Goal: Transaction & Acquisition: Purchase product/service

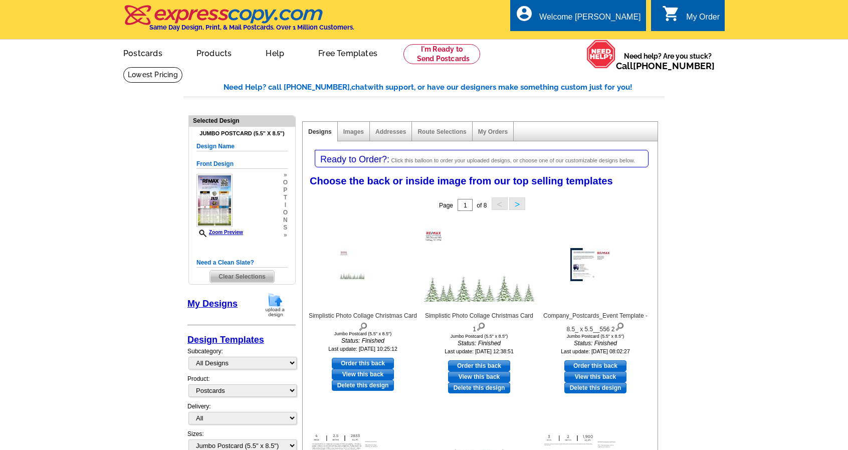
select select "1"
select select "2"
click at [586, 264] on img at bounding box center [595, 264] width 50 height 33
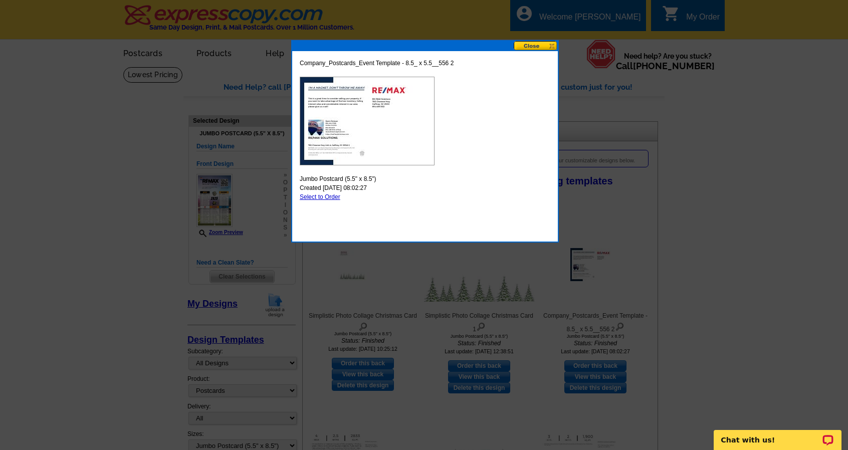
click at [361, 130] on img at bounding box center [367, 121] width 135 height 89
click at [527, 48] on button at bounding box center [536, 46] width 44 height 10
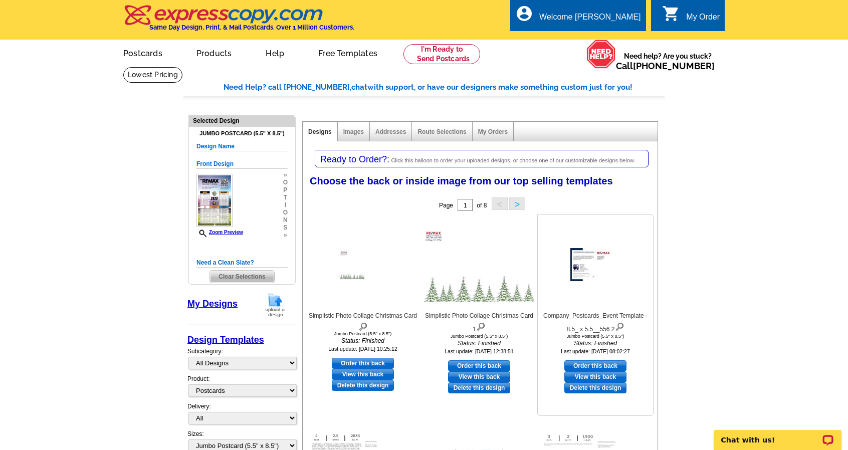
click at [604, 362] on link "Order this back" at bounding box center [595, 365] width 62 height 11
select select "front"
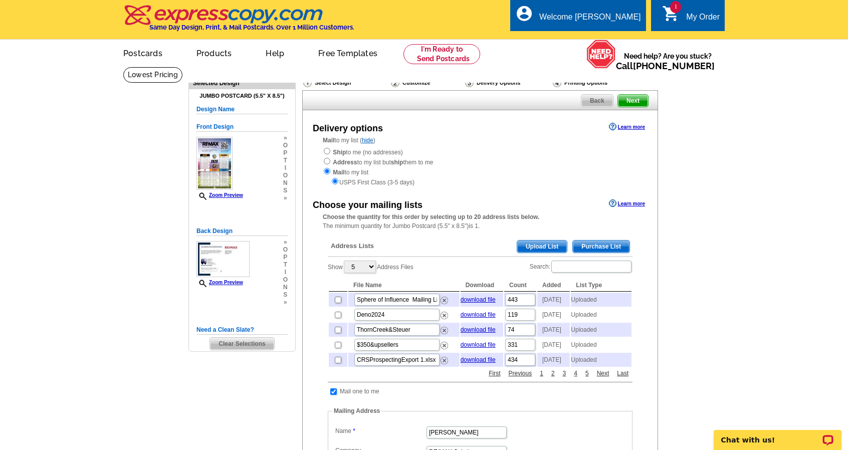
click at [546, 248] on span "Upload List" at bounding box center [542, 247] width 50 height 12
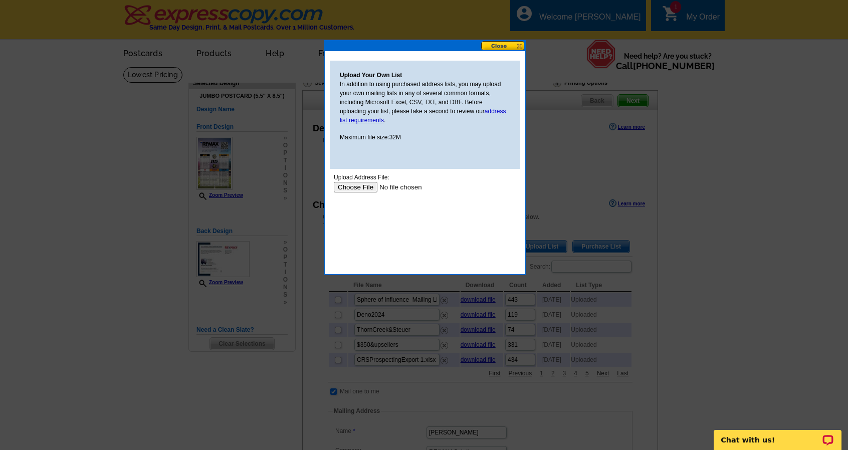
click at [494, 47] on button at bounding box center [503, 46] width 44 height 10
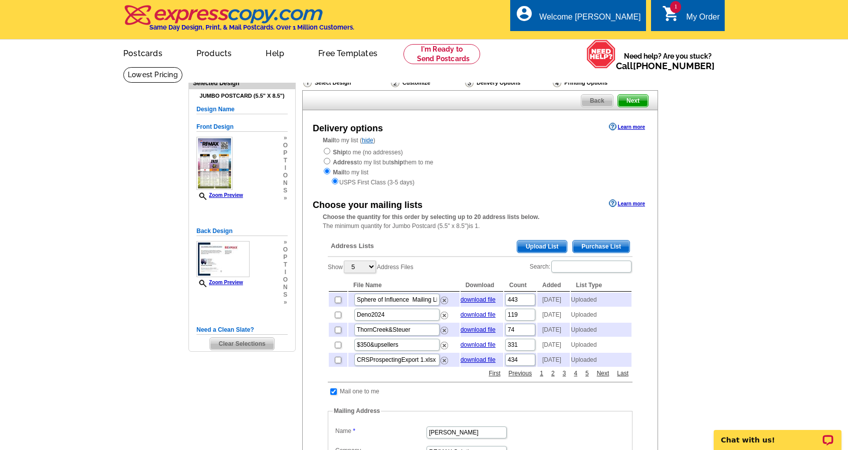
click at [545, 247] on span "Upload List" at bounding box center [542, 247] width 50 height 12
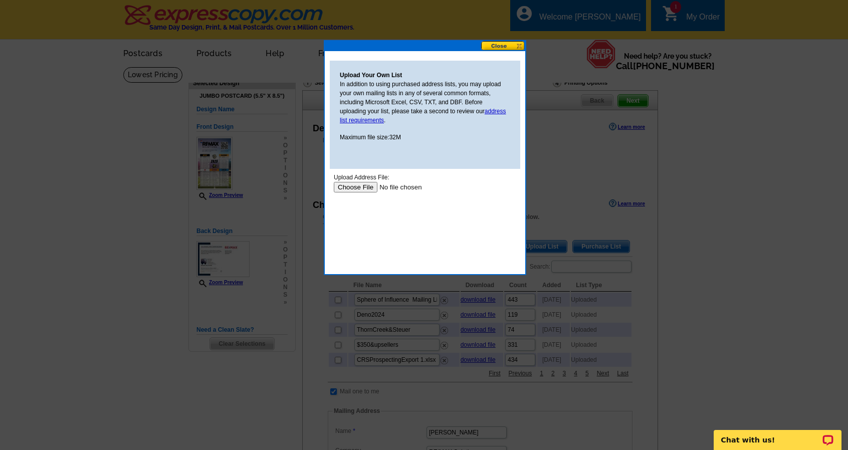
click at [354, 192] on body "Upload Address File: Upload" at bounding box center [425, 218] width 182 height 90
click at [350, 187] on input "file" at bounding box center [397, 187] width 127 height 11
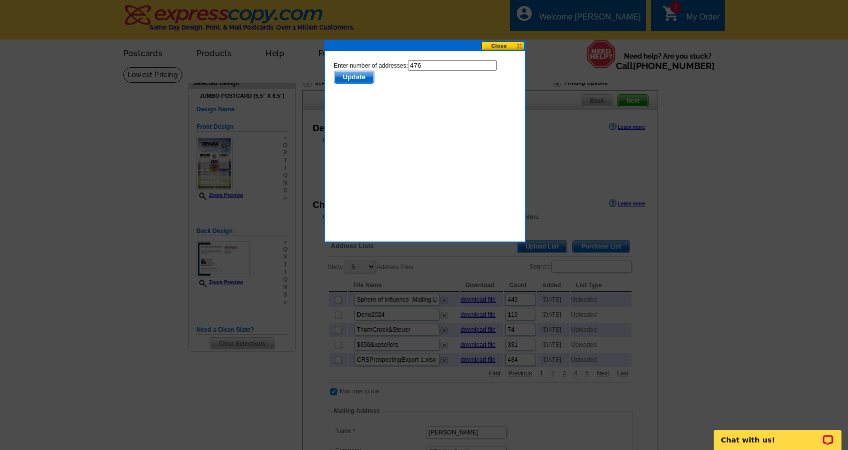
click at [367, 76] on span "Update" at bounding box center [354, 77] width 40 height 12
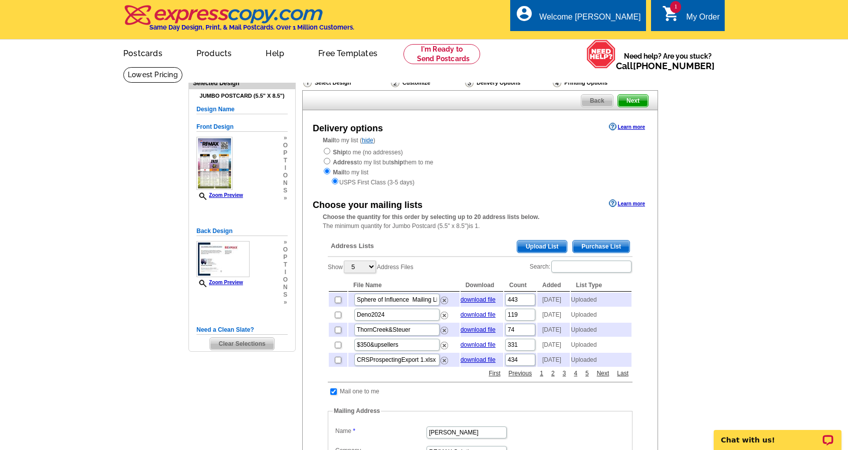
click at [367, 76] on div "Select Design Customize Delivery Options Printing Options Back Next Delivery op…" at bounding box center [480, 376] width 360 height 609
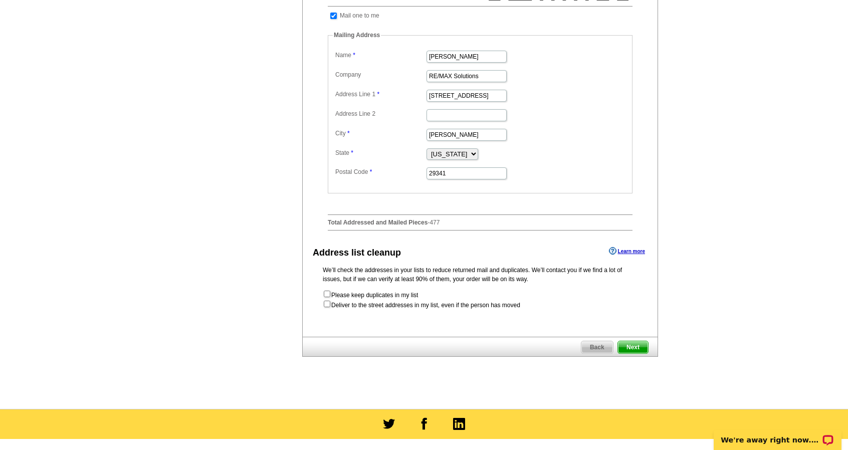
scroll to position [378, 0]
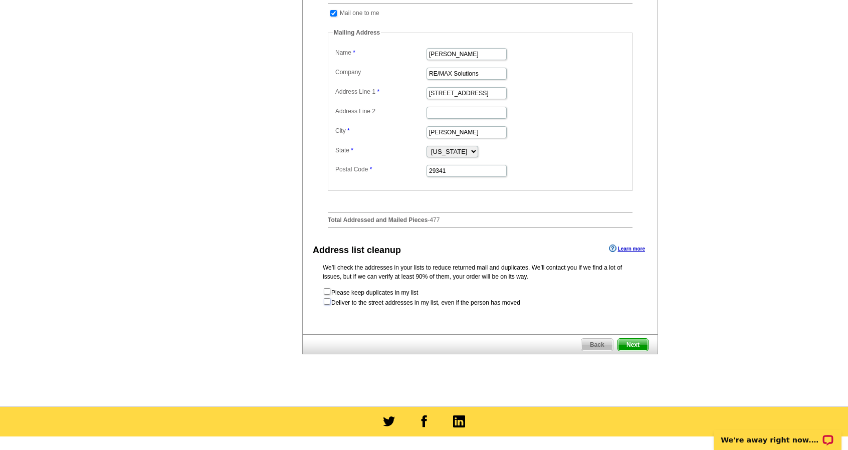
click at [326, 305] on input "checkbox" at bounding box center [327, 301] width 7 height 7
checkbox input "true"
radio input "true"
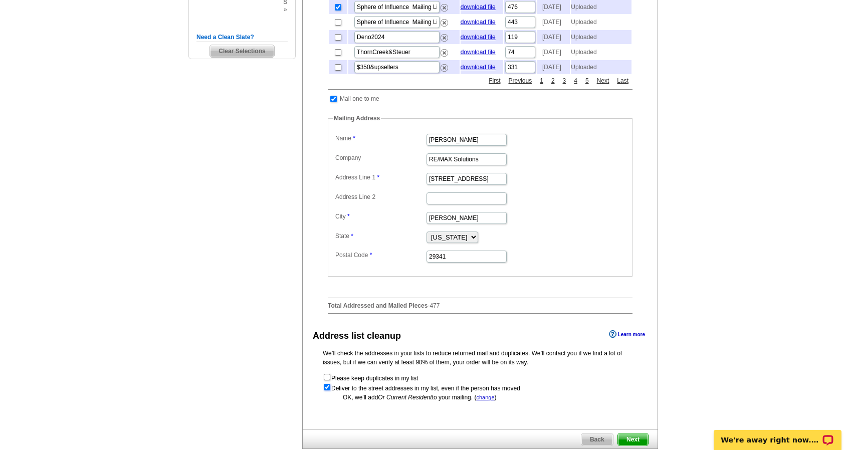
scroll to position [363, 0]
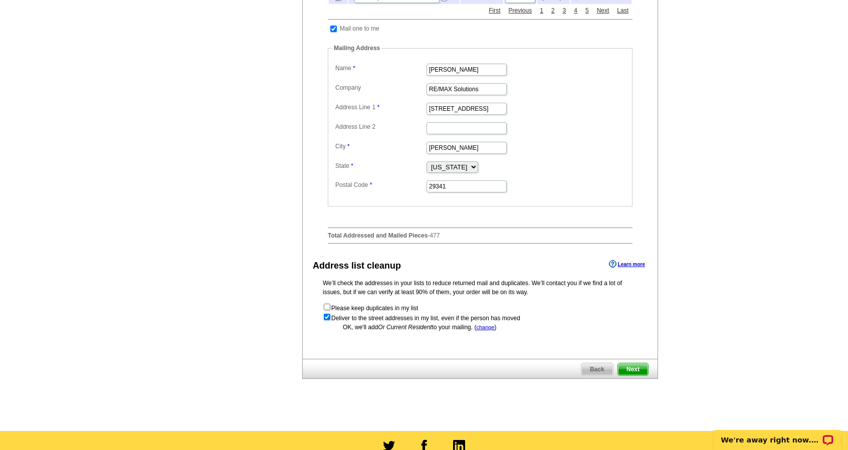
click at [623, 375] on span "Next" at bounding box center [633, 369] width 30 height 12
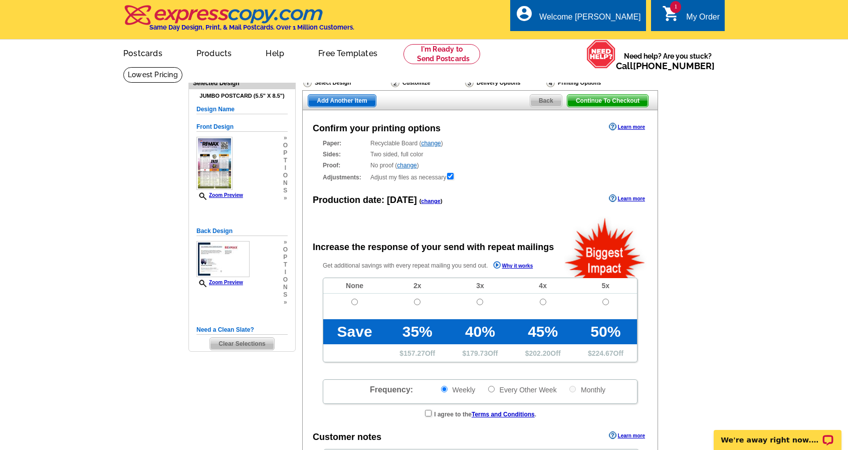
radio input "false"
click at [431, 145] on link "change" at bounding box center [431, 143] width 20 height 7
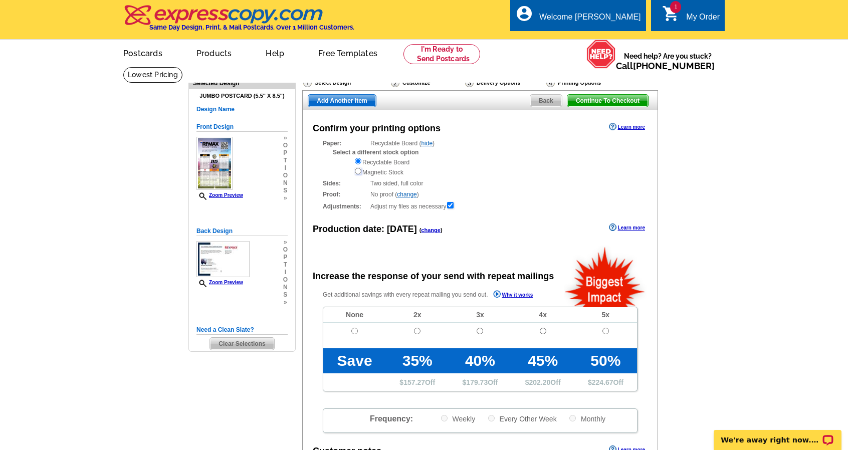
click at [358, 171] on input "radio" at bounding box center [358, 171] width 7 height 7
radio input "true"
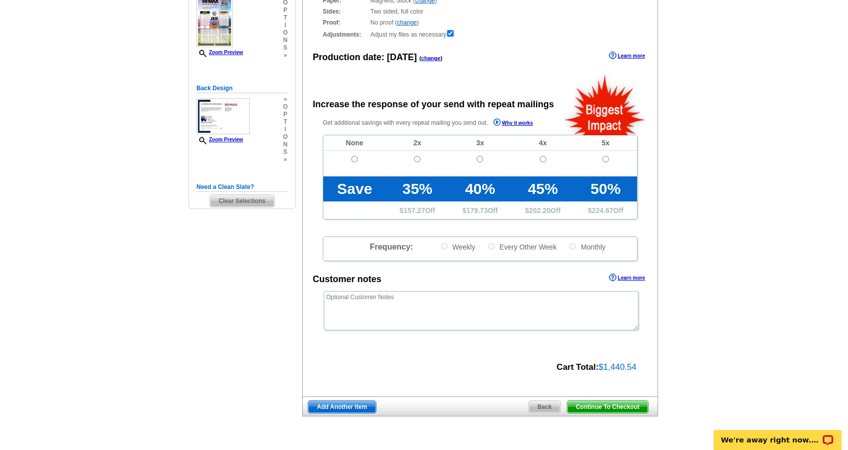
scroll to position [159, 0]
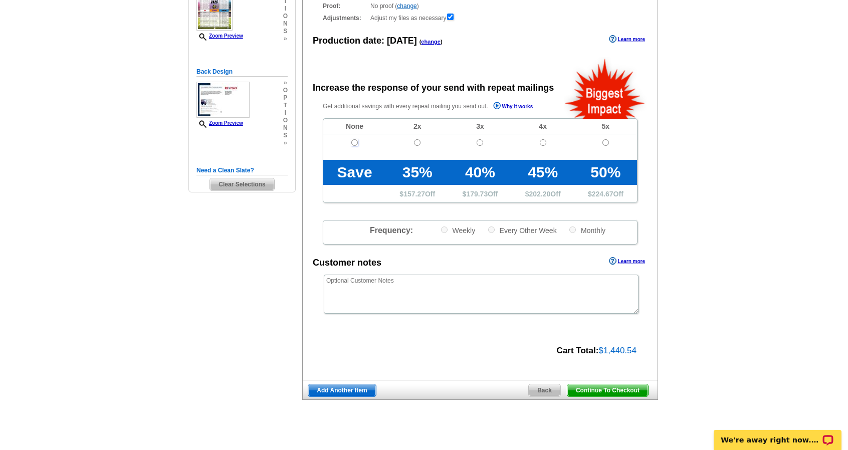
click at [355, 144] on input "radio" at bounding box center [354, 142] width 7 height 7
radio input "true"
click at [638, 386] on span "Continue To Checkout" at bounding box center [607, 390] width 81 height 12
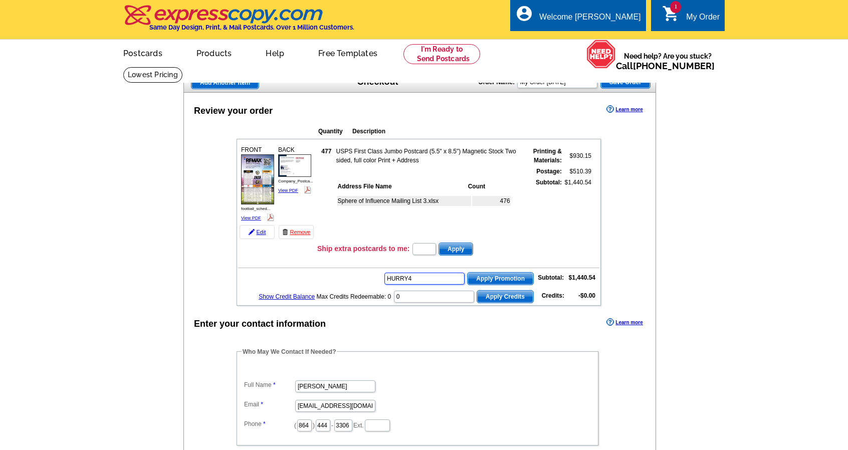
type input "HURRY40"
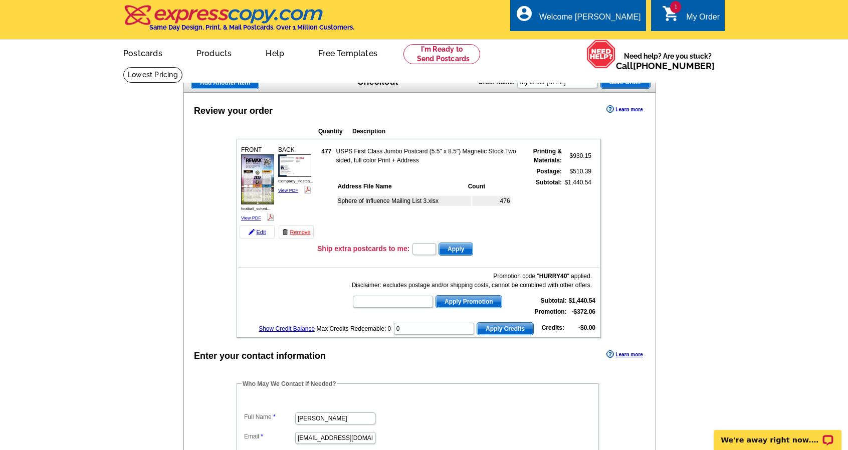
type input "HURRY40"
type input "CHAT20"
type input "CS20SEP21"
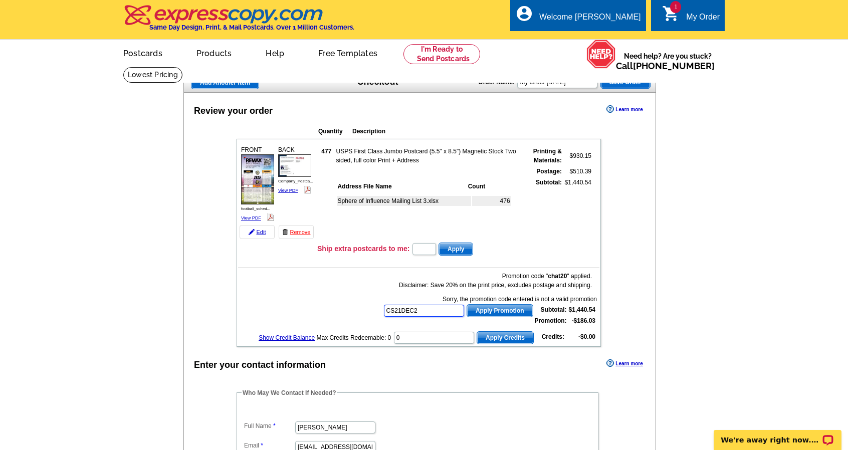
type input "CS21DEC20"
type input "E20DAD21"
type input "E20FAST21"
type input "E20HANGERS21"
type input "JAN2022"
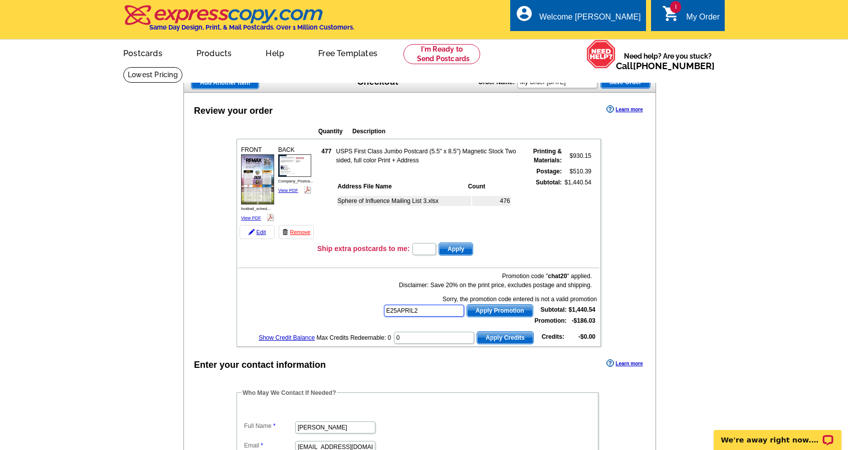
type input "E25APRIL21"
click at [450, 306] on input "text" at bounding box center [424, 311] width 80 height 12
type input "hurry40"
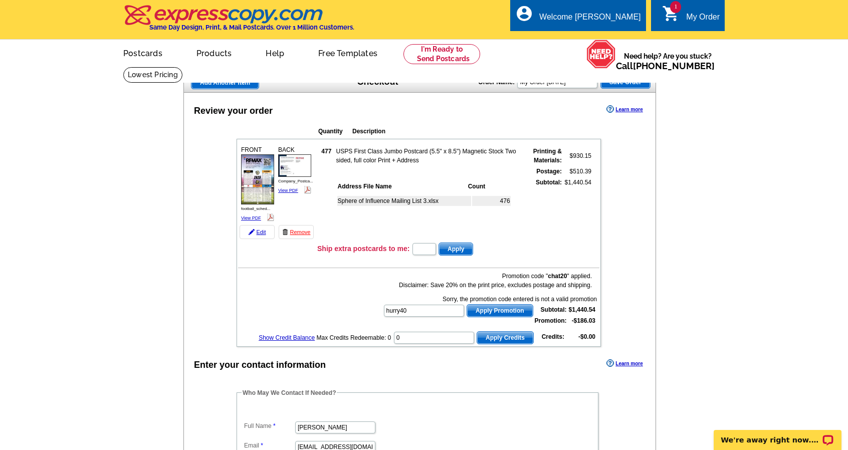
click at [480, 311] on span "Apply Promotion" at bounding box center [500, 311] width 66 height 12
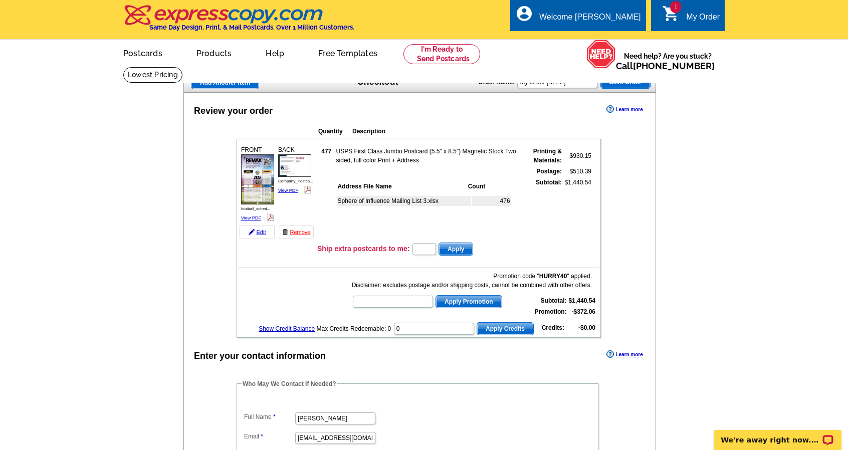
click at [302, 325] on link "Show Credit Balance" at bounding box center [287, 328] width 56 height 7
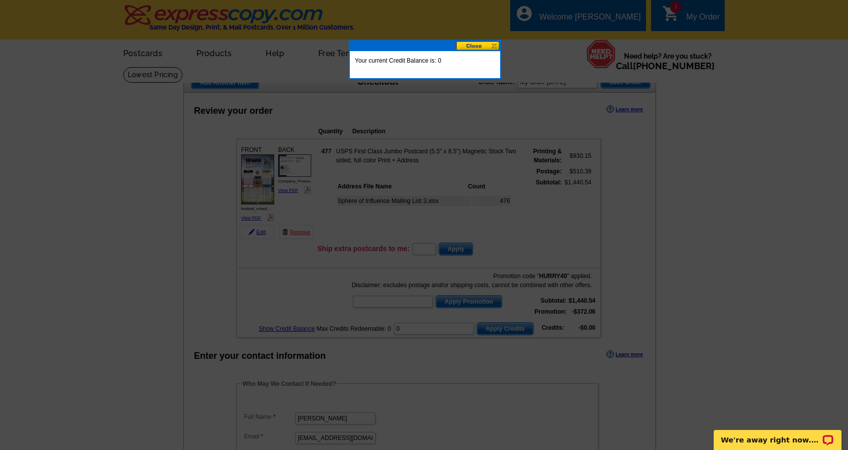
click at [482, 45] on button at bounding box center [478, 46] width 44 height 10
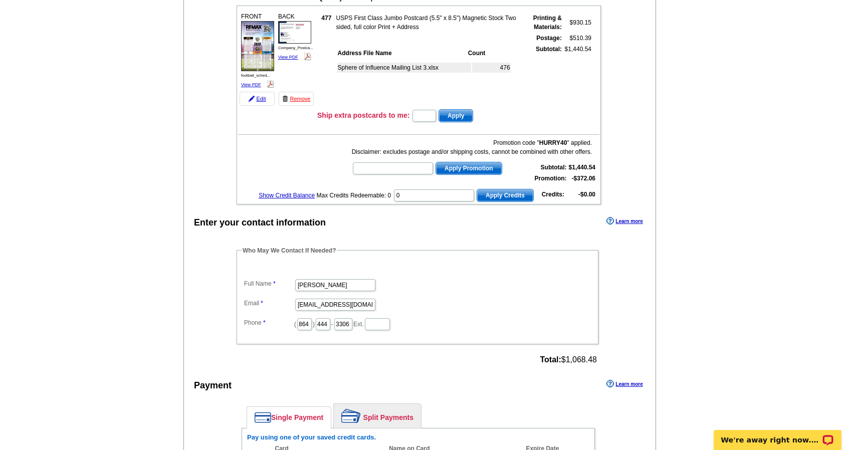
scroll to position [99, 0]
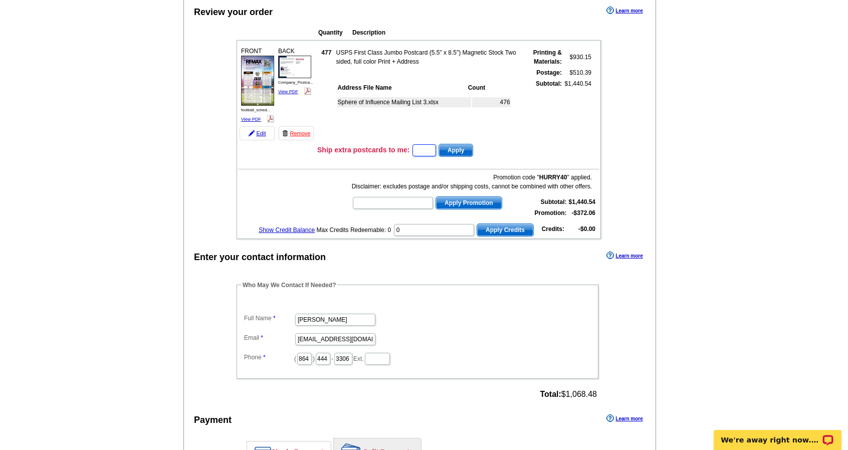
click at [425, 150] on input "text" at bounding box center [424, 150] width 24 height 12
type input "20"
click at [540, 132] on td "477 USPS First Class Jumbo Postcard (5.5" x 8.5") Magnetic Stock Two sided, ful…" at bounding box center [458, 93] width 283 height 98
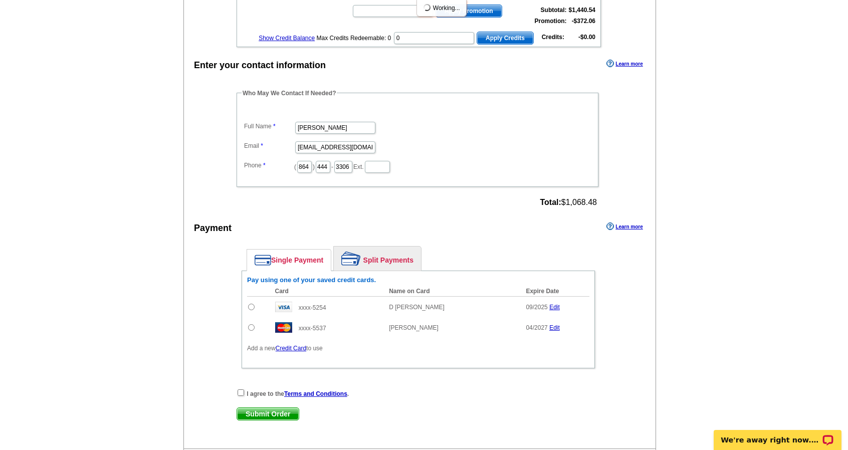
scroll to position [297, 0]
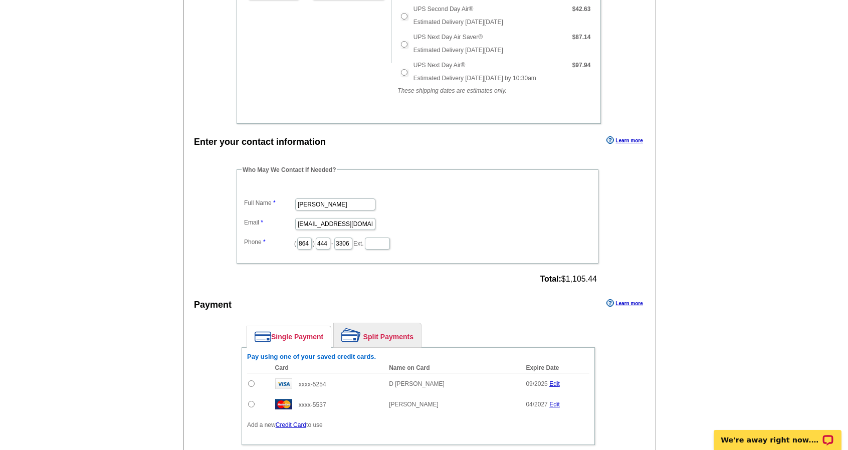
scroll to position [517, 0]
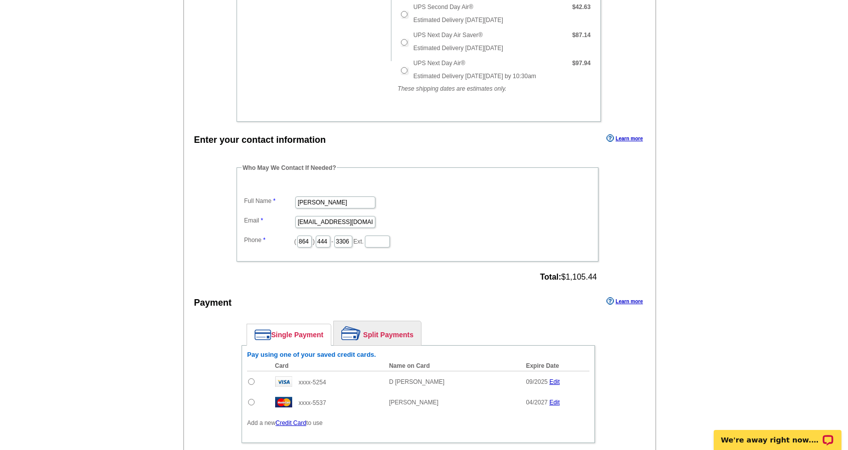
click at [251, 378] on input "radio" at bounding box center [251, 381] width 7 height 7
radio input "true"
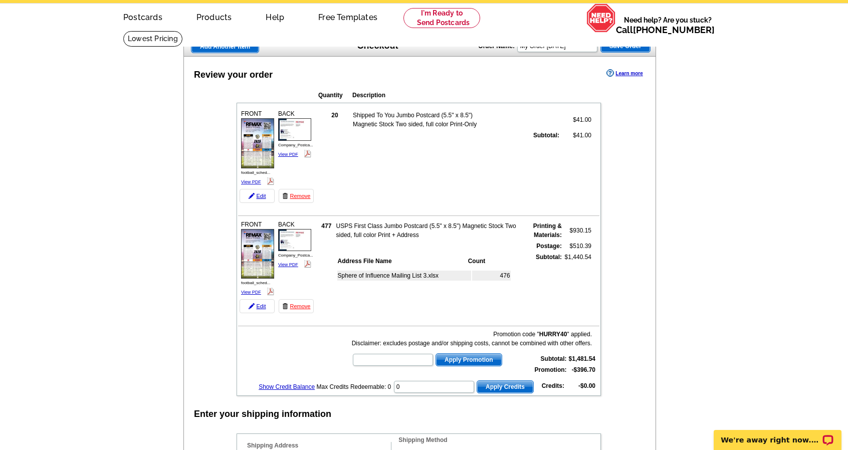
scroll to position [0, 0]
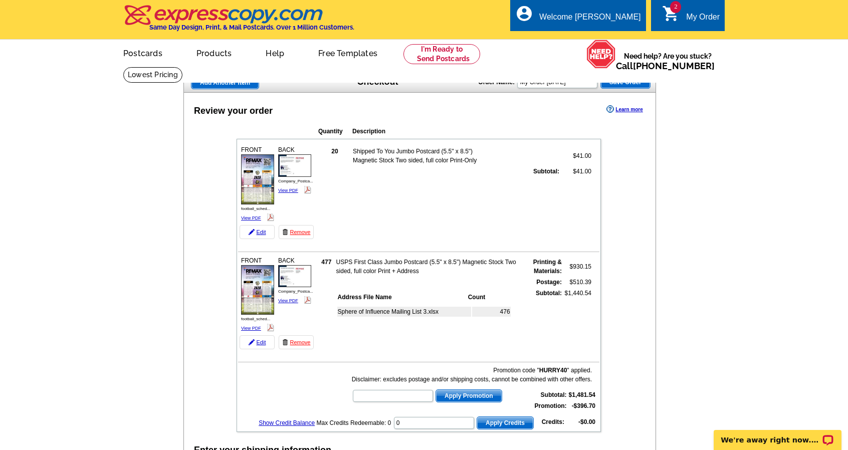
click at [261, 194] on img at bounding box center [257, 179] width 33 height 50
click at [296, 176] on img at bounding box center [294, 165] width 33 height 22
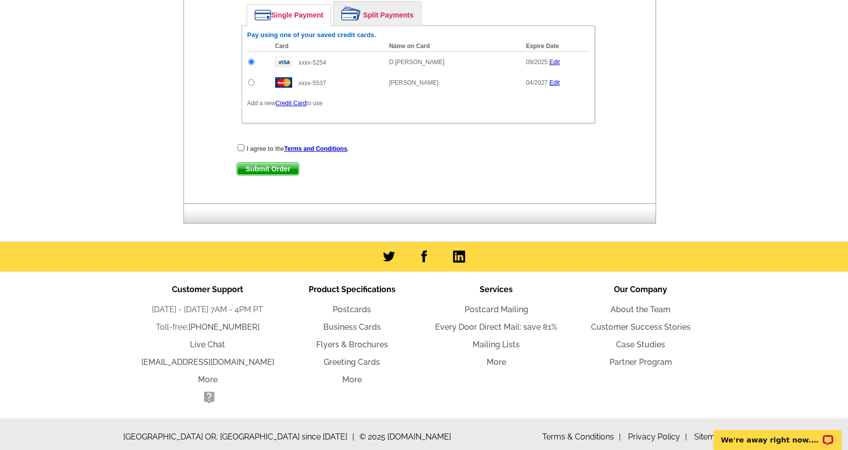
scroll to position [663, 0]
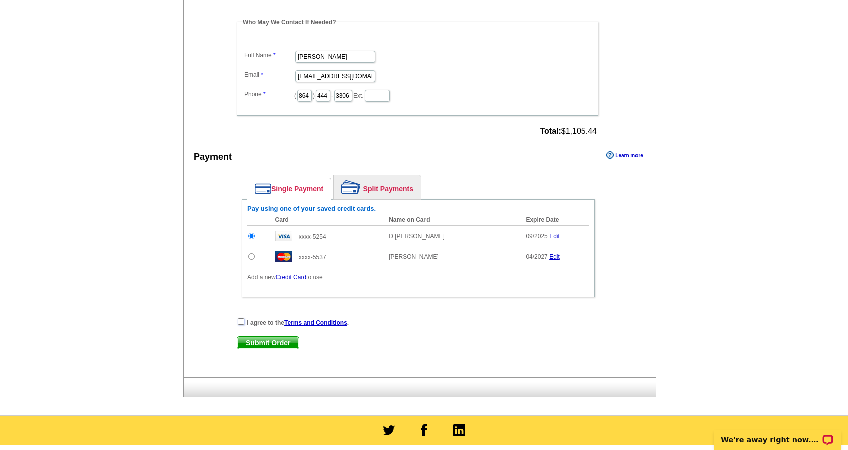
click at [240, 318] on input "checkbox" at bounding box center [241, 321] width 7 height 7
checkbox input "true"
click at [263, 340] on span "Submit Order" at bounding box center [268, 343] width 62 height 12
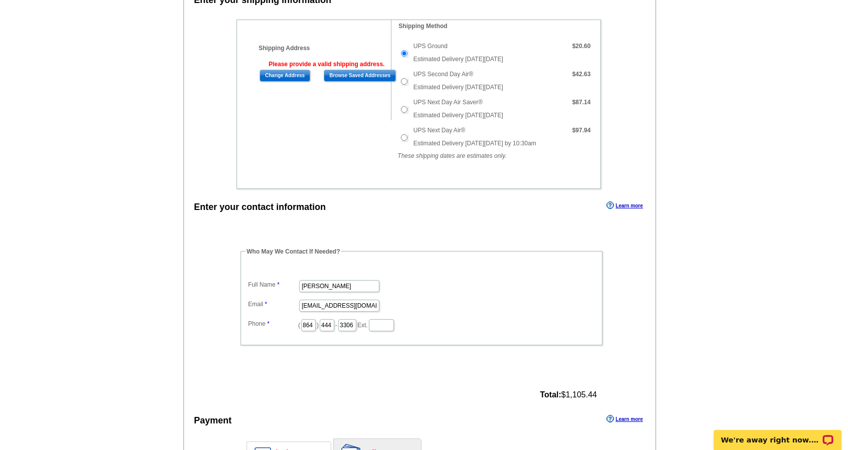
scroll to position [453, 0]
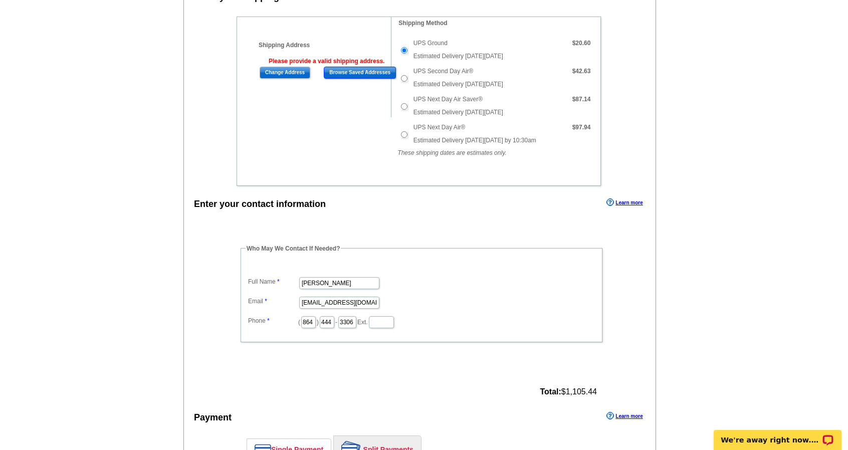
click at [342, 70] on input "Browse Saved Addresses" at bounding box center [360, 73] width 72 height 12
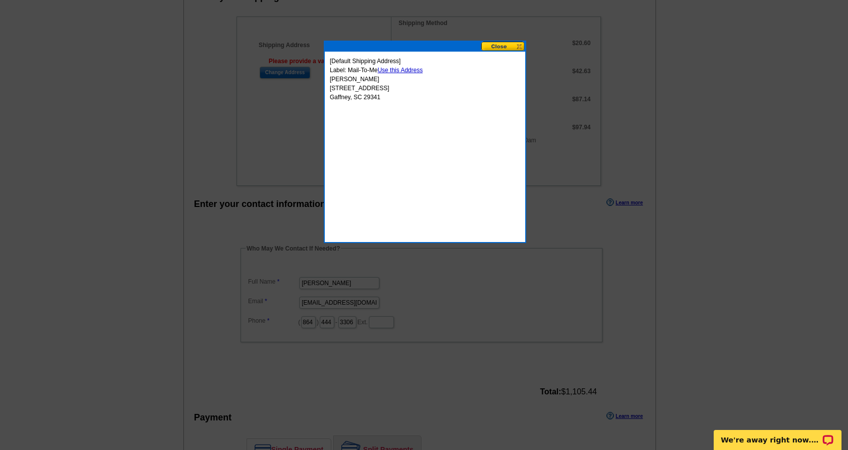
click at [400, 68] on link "Use this Address" at bounding box center [399, 70] width 45 height 7
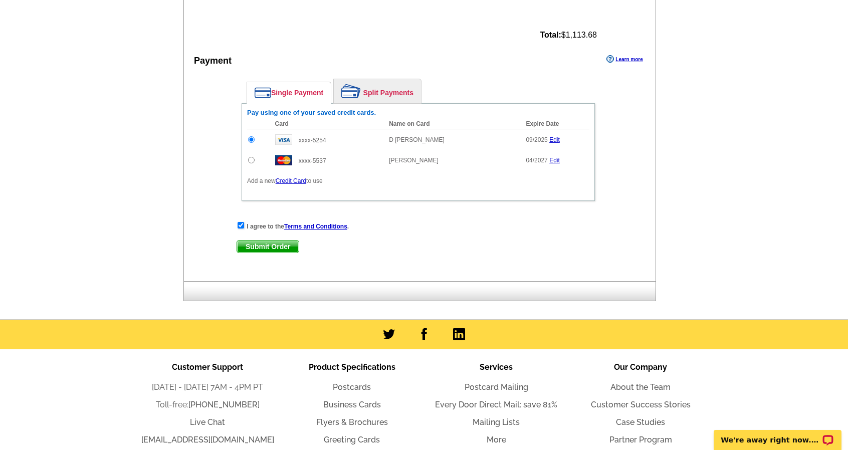
scroll to position [864, 0]
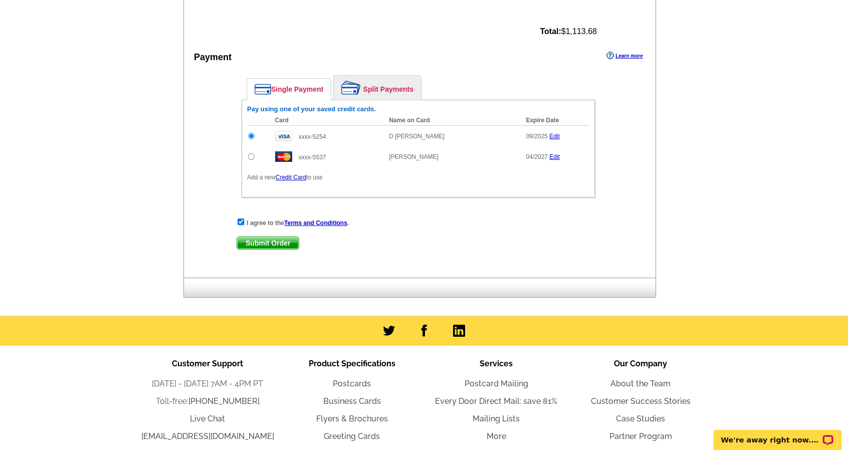
click at [256, 237] on span "Submit Order" at bounding box center [268, 243] width 62 height 12
